Goal: Task Accomplishment & Management: Use online tool/utility

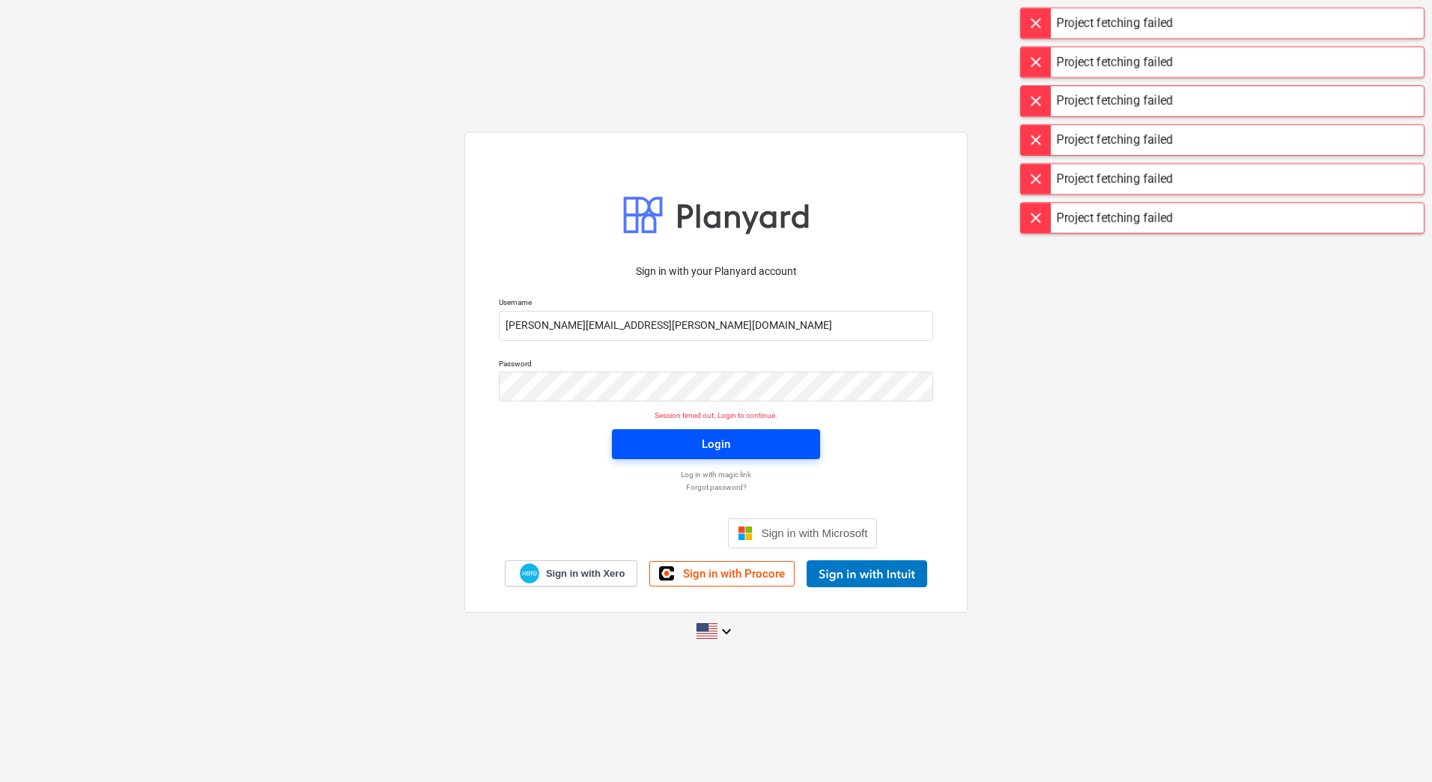
click at [654, 446] on span "Login" at bounding box center [716, 443] width 172 height 19
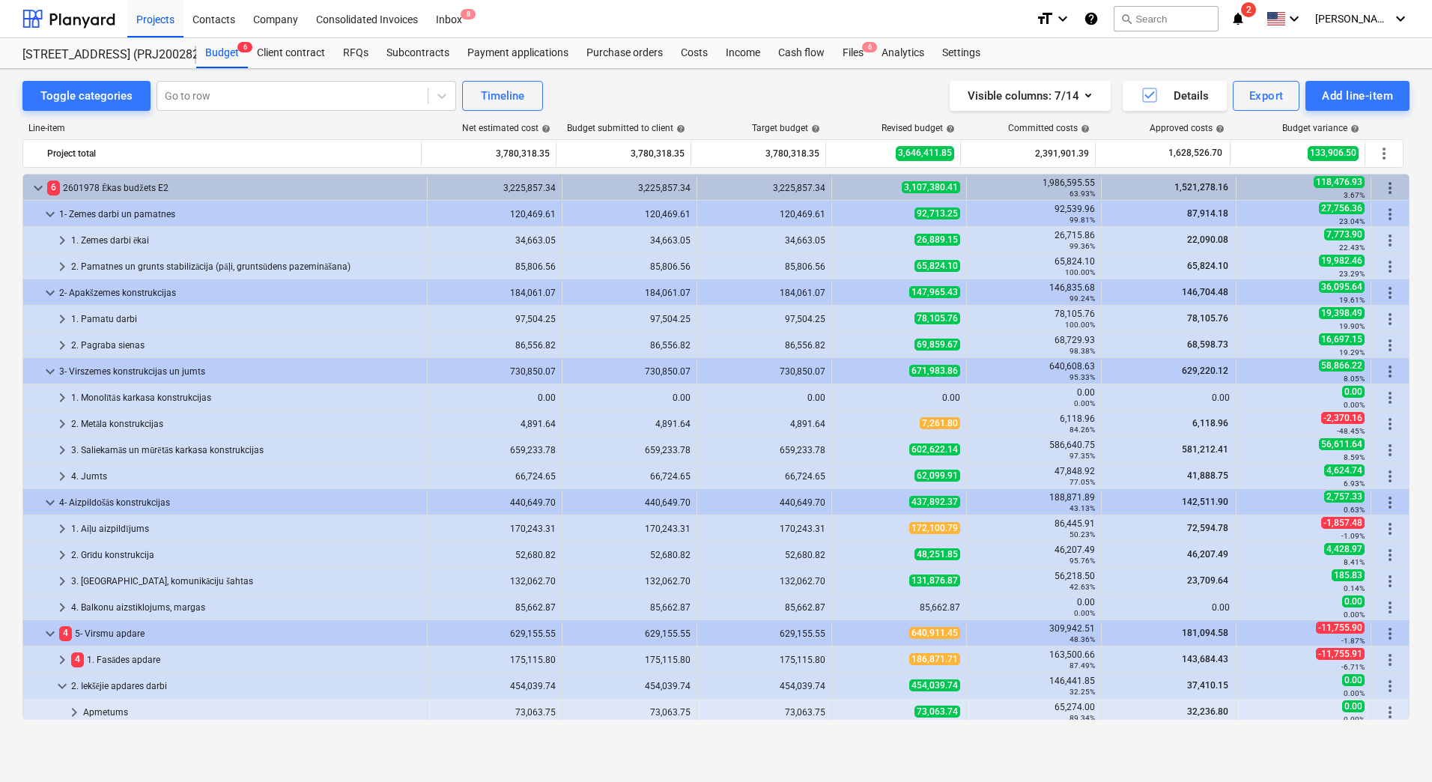
scroll to position [438, 0]
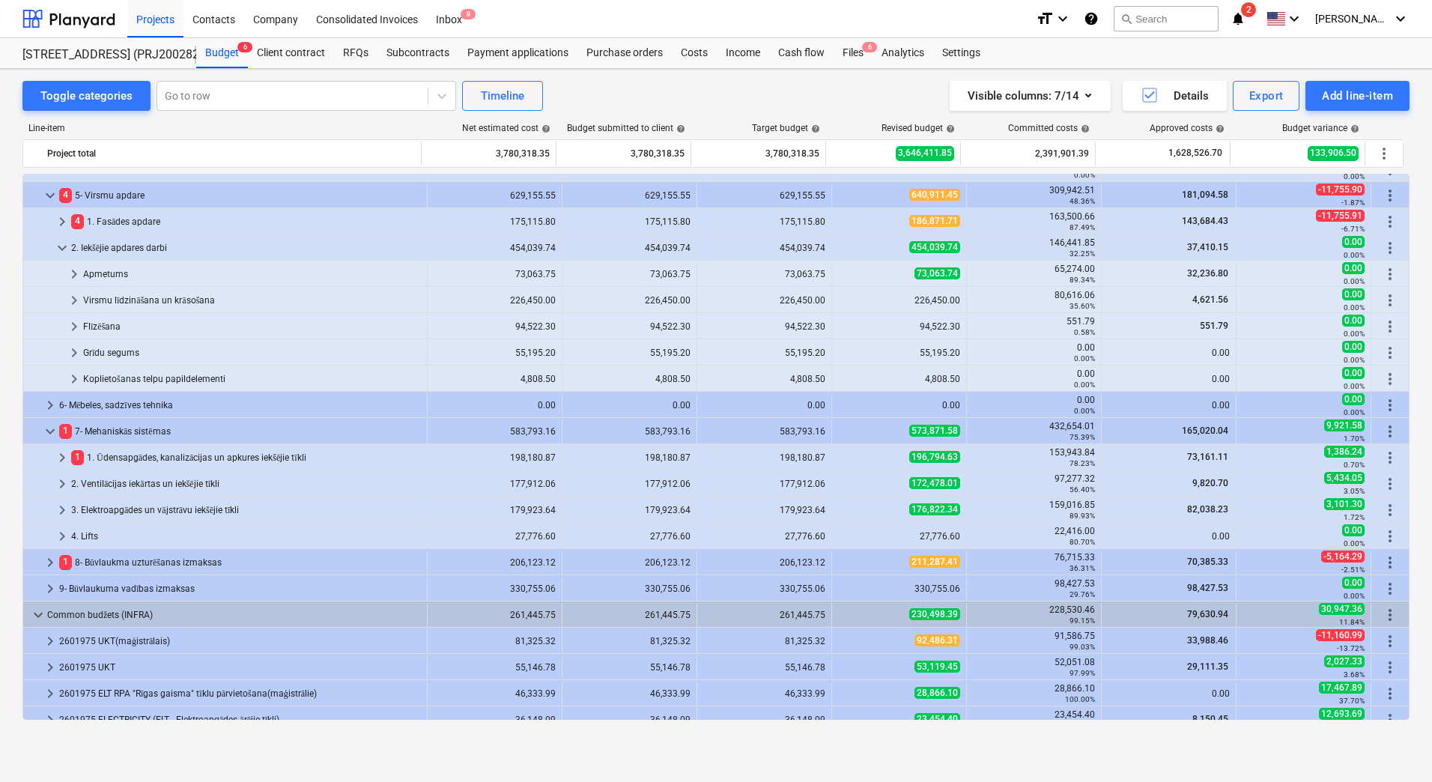
click at [595, 108] on div "Toggle categories Go to row Timeline Visible columns : 7/14 Details Export Add …" at bounding box center [715, 96] width 1387 height 30
click at [403, 133] on div "Line-item Net estimated cost help Budget submitted to client help Target budget…" at bounding box center [715, 131] width 1387 height 16
click at [13, 320] on div "Toggle categories Go to row Timeline Visible columns : 7/14 Details Export Add …" at bounding box center [716, 409] width 1432 height 681
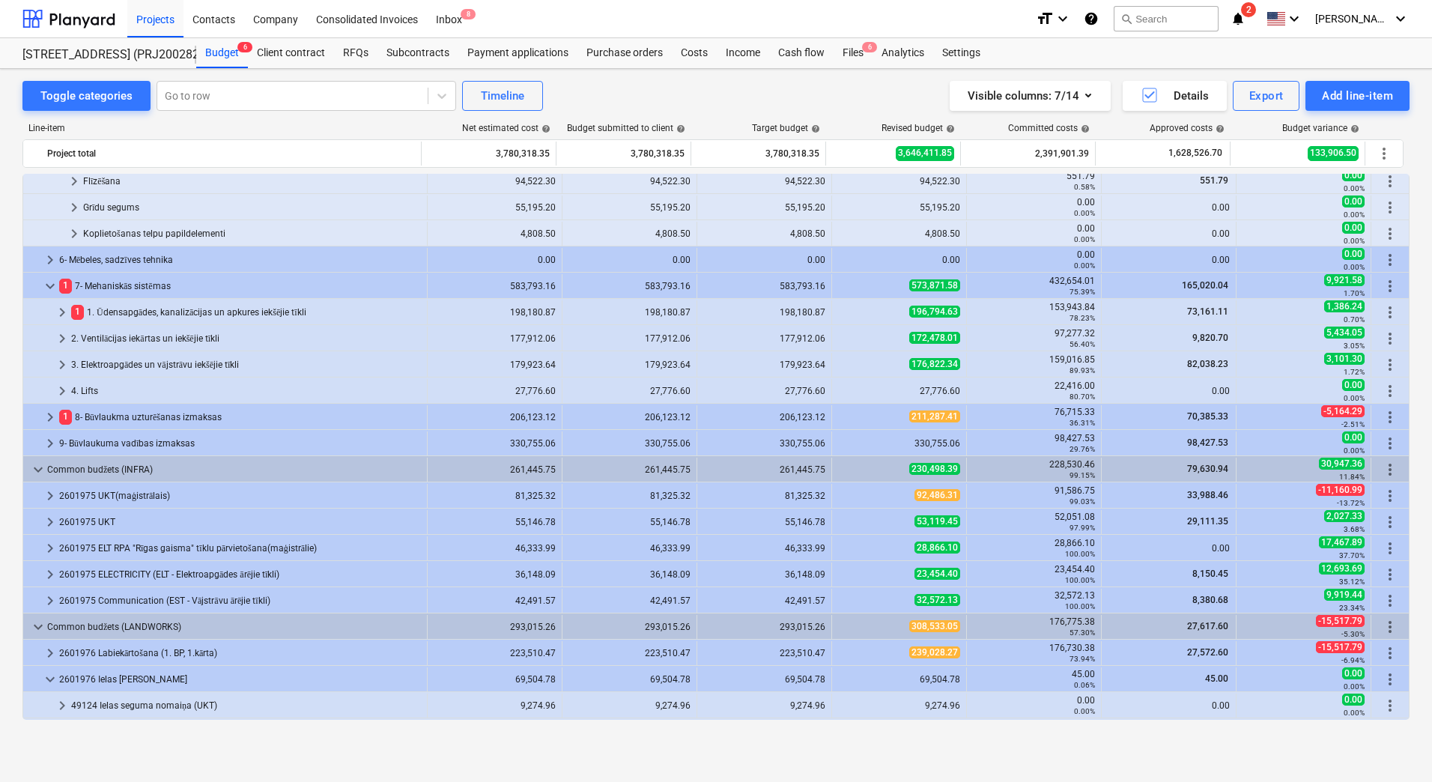
scroll to position [259, 0]
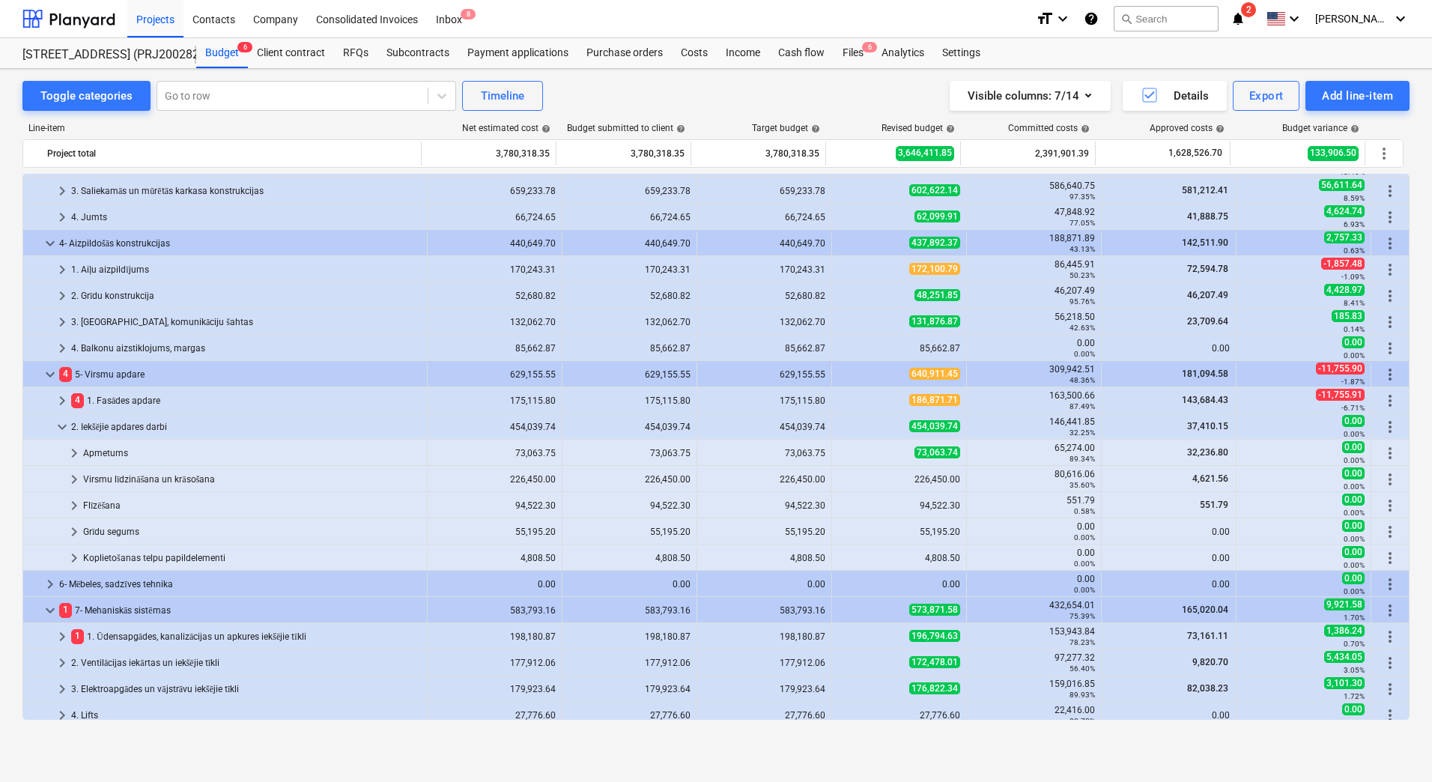
click at [8, 338] on div "Toggle categories Go to row Timeline Visible columns : 7/14 Details Export Add …" at bounding box center [716, 409] width 1432 height 681
drag, startPoint x: 833, startPoint y: 100, endPoint x: 825, endPoint y: 107, distance: 10.6
click at [833, 100] on div "Visible columns : 7/14 Details Export Add line-item" at bounding box center [1079, 96] width 660 height 30
click at [446, 130] on div "Net estimated cost help" at bounding box center [489, 128] width 135 height 10
click at [10, 491] on div "Toggle categories Go to row Timeline Visible columns : 7/14 Details Export Add …" at bounding box center [716, 409] width 1432 height 681
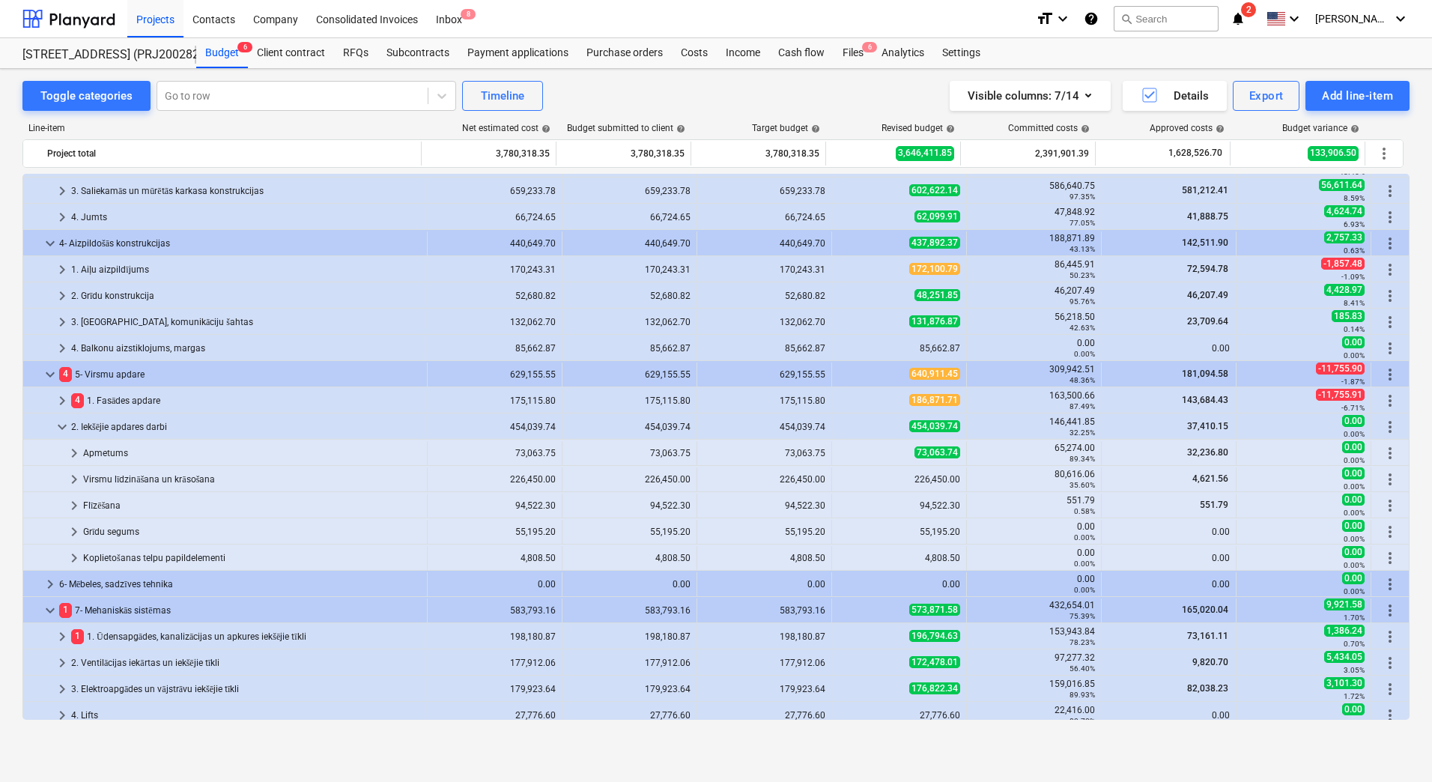
click at [908, 58] on div "Budget 6 Client contract RFQs Subcontracts Payment applications Purchase orders…" at bounding box center [802, 53] width 1213 height 30
click at [727, 511] on div "Toggle categories Go to row Timeline Visible columns : 7/14 Details Export Add …" at bounding box center [716, 425] width 1432 height 713
click at [343, 511] on div "Line-item Net estimated cost help Budget submitted to client help Target budget…" at bounding box center [715, 424] width 1387 height 627
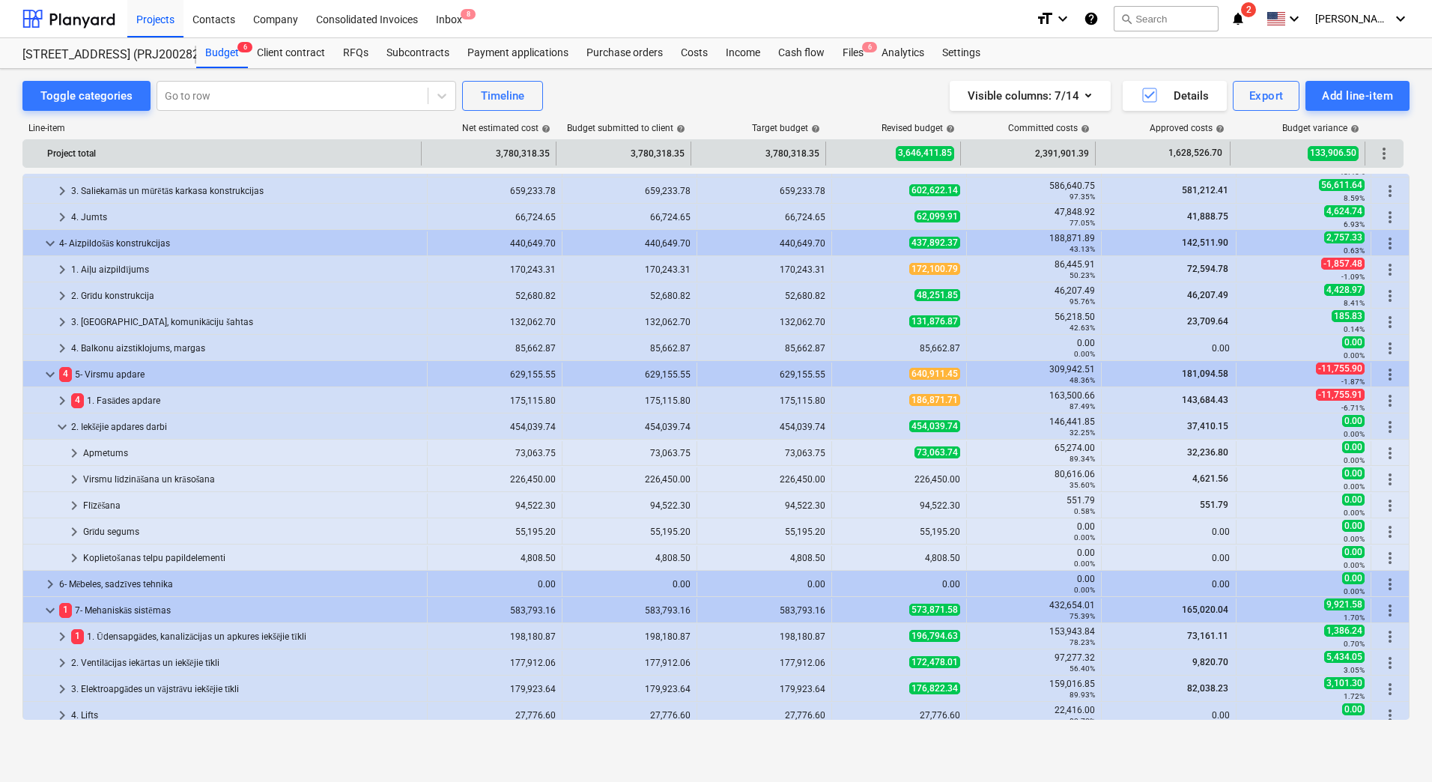
drag, startPoint x: 1416, startPoint y: 133, endPoint x: 1364, endPoint y: 166, distance: 61.3
click at [908, 133] on div "Toggle categories Go to row Timeline Visible columns : 7/14 Details Export Add …" at bounding box center [716, 409] width 1432 height 681
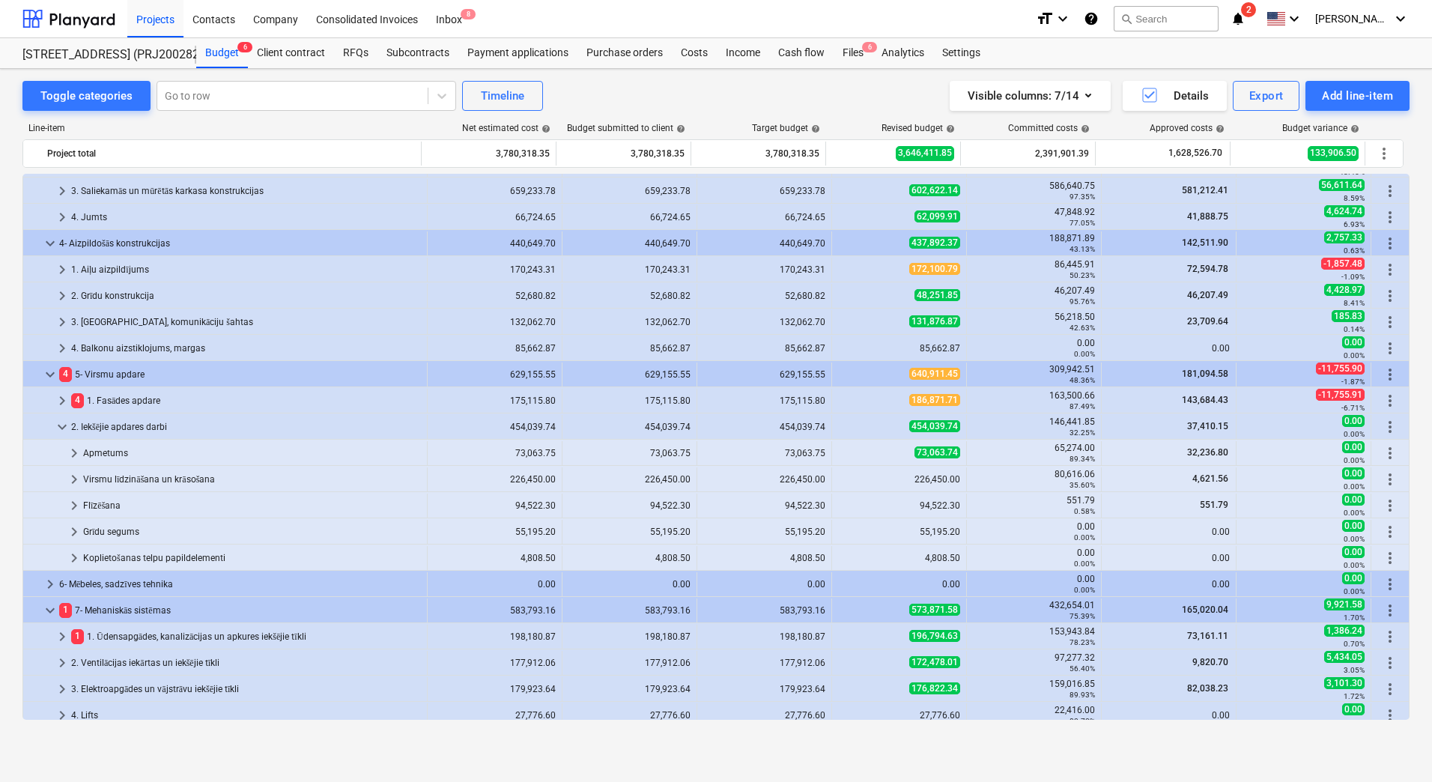
click at [363, 511] on div "Toggle categories Go to row Timeline Visible columns : 7/14 Details Export Add …" at bounding box center [716, 425] width 1432 height 713
click at [908, 511] on div "Toggle categories Go to row Timeline Visible columns : 7/14 Details Export Add …" at bounding box center [716, 425] width 1432 height 713
click at [735, 97] on div "Toggle categories Go to row Timeline Visible columns : 7/14 Details Export Add …" at bounding box center [715, 96] width 1387 height 30
